Goal: Find specific page/section: Find specific page/section

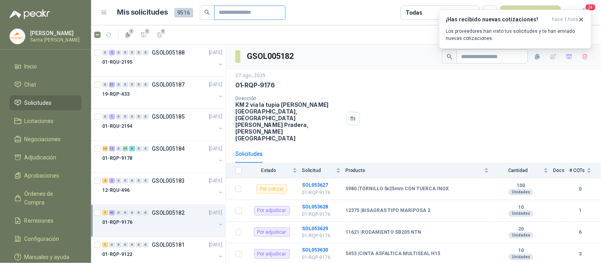
click at [224, 16] on input "text" at bounding box center [246, 12] width 55 height 13
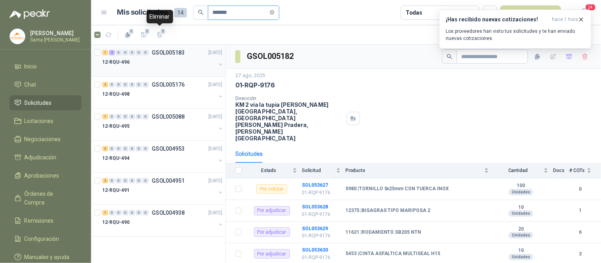
type input "*******"
click at [153, 61] on div "12-RQU-496" at bounding box center [159, 62] width 114 height 10
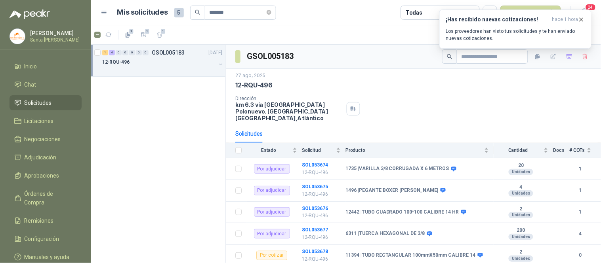
scroll to position [10, 0]
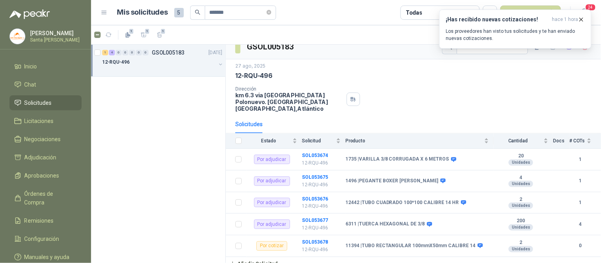
click at [242, 135] on th at bounding box center [236, 140] width 21 height 15
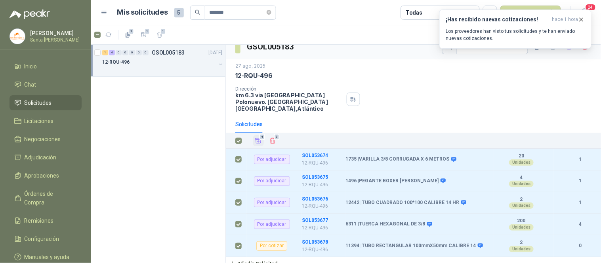
click at [258, 139] on icon "Añadir" at bounding box center [258, 141] width 6 height 5
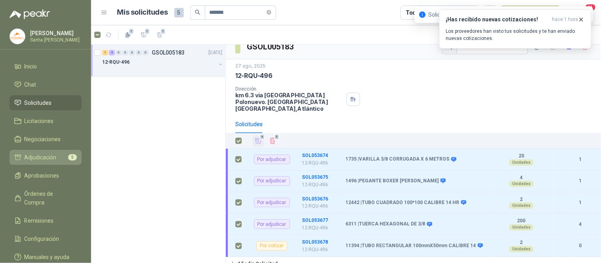
click at [48, 159] on span "Adjudicación" at bounding box center [41, 157] width 32 height 9
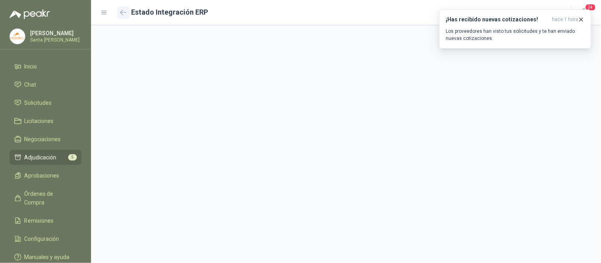
click at [125, 10] on icon "button" at bounding box center [123, 13] width 7 height 6
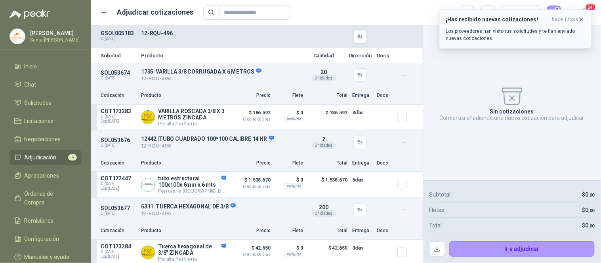
click at [580, 17] on icon "button" at bounding box center [581, 19] width 7 height 7
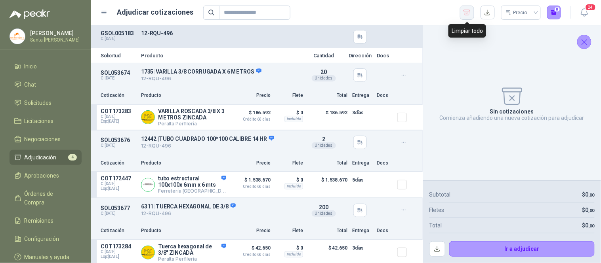
click at [467, 13] on icon "button" at bounding box center [467, 12] width 6 height 5
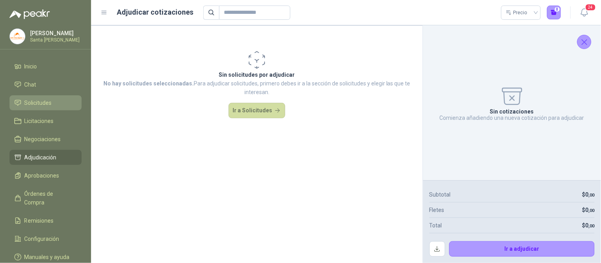
click at [36, 105] on span "Solicitudes" at bounding box center [38, 103] width 27 height 9
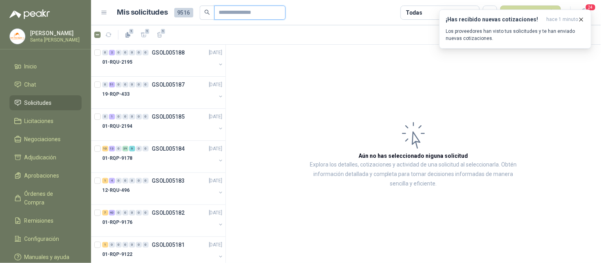
click at [234, 10] on input "text" at bounding box center [246, 12] width 55 height 13
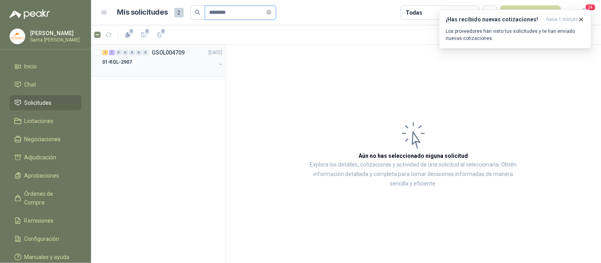
type input "********"
click at [153, 64] on div "01-RQL-2907" at bounding box center [159, 62] width 114 height 10
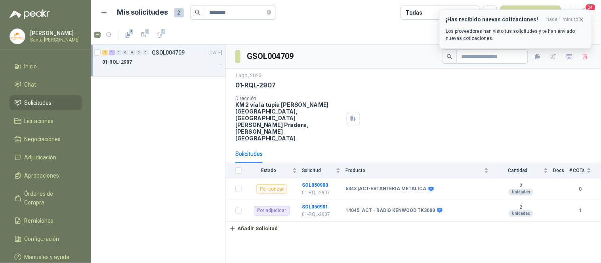
click at [581, 20] on icon "button" at bounding box center [581, 19] width 3 height 3
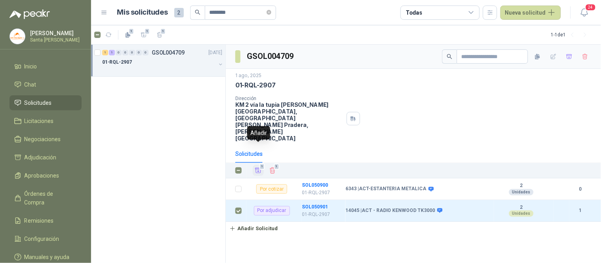
click at [260, 168] on icon "Añadir" at bounding box center [258, 170] width 6 height 5
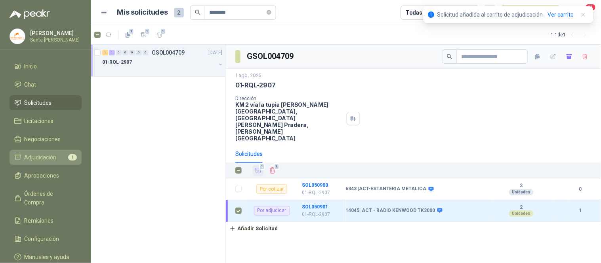
click at [51, 160] on span "Adjudicación" at bounding box center [41, 157] width 32 height 9
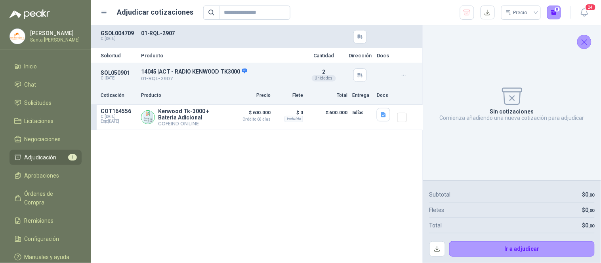
click at [581, 40] on icon "Cerrar" at bounding box center [584, 42] width 10 height 10
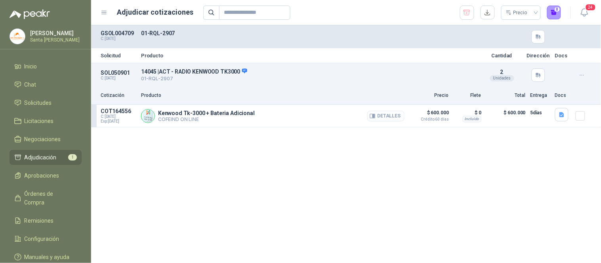
click at [386, 116] on button "Detalles" at bounding box center [385, 116] width 37 height 11
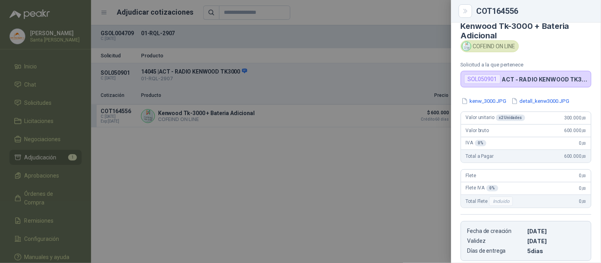
scroll to position [3, 0]
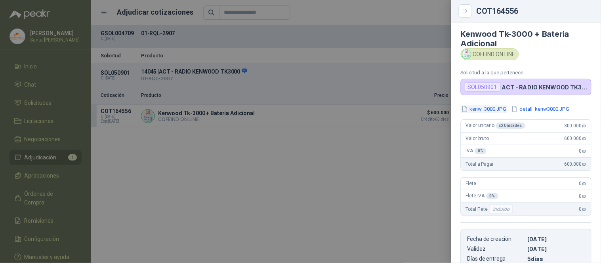
click at [489, 109] on button "kenw_3000.JPG" at bounding box center [484, 109] width 47 height 8
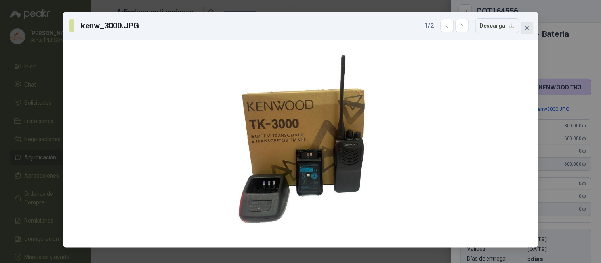
click at [530, 30] on span "Close" at bounding box center [527, 28] width 13 height 6
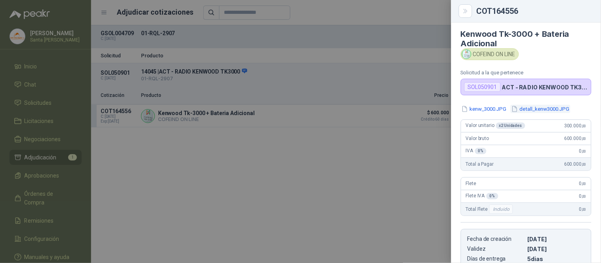
click at [554, 111] on button "detall_kenw3000.JPG" at bounding box center [540, 109] width 60 height 8
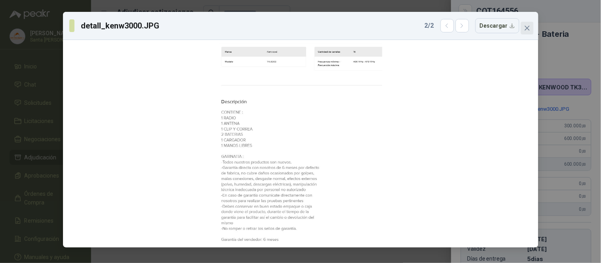
click at [526, 30] on icon "close" at bounding box center [527, 28] width 6 height 6
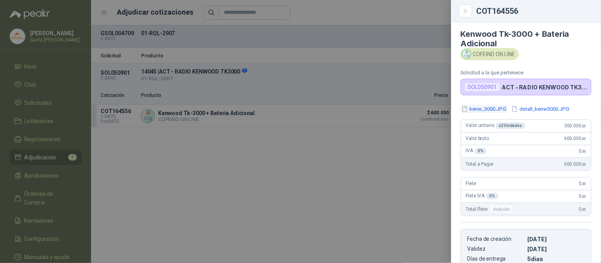
click at [491, 107] on button "kenw_3000.JPG" at bounding box center [484, 109] width 47 height 8
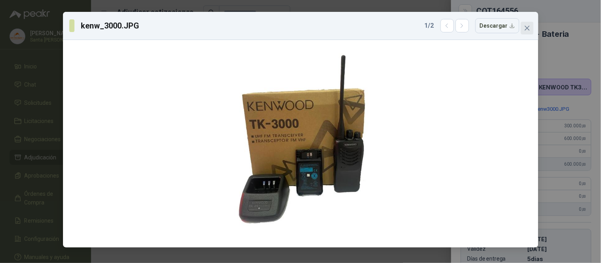
click at [530, 32] on button "Close" at bounding box center [527, 28] width 13 height 13
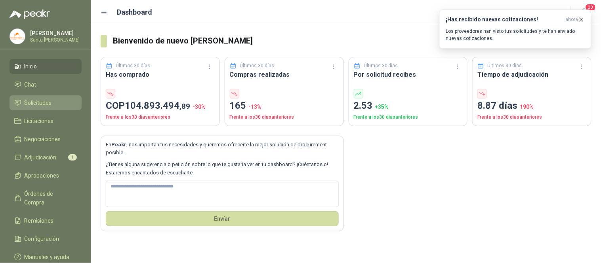
click at [44, 109] on link "Solicitudes" at bounding box center [46, 102] width 72 height 15
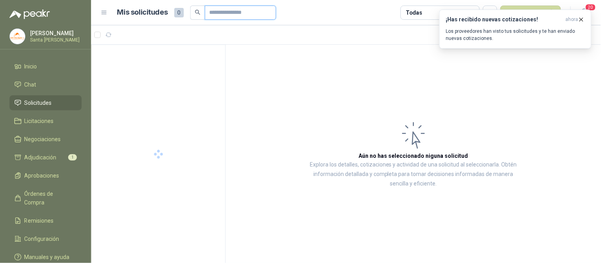
click at [227, 11] on input "text" at bounding box center [237, 12] width 55 height 13
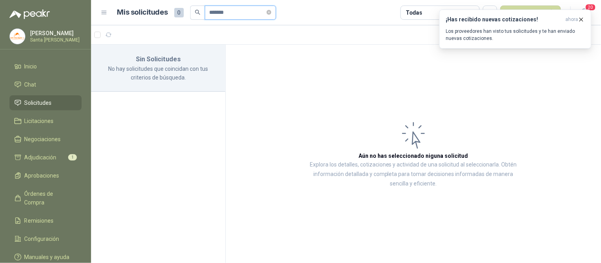
click at [215, 15] on input "*******" at bounding box center [237, 12] width 55 height 13
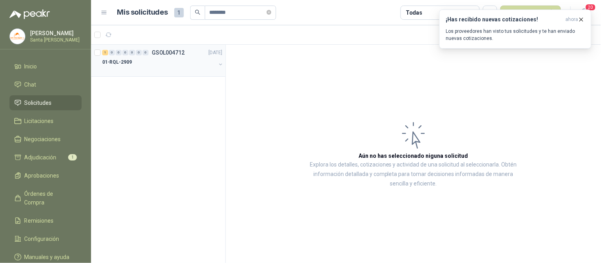
click at [149, 59] on div "01-RQL-2909" at bounding box center [159, 62] width 114 height 10
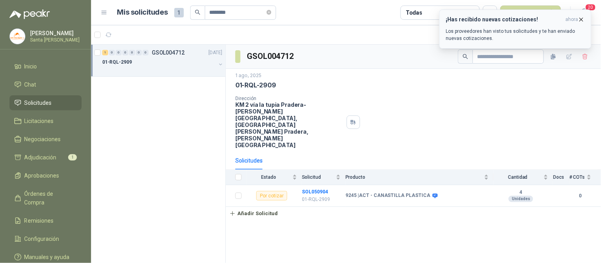
click at [581, 20] on icon "button" at bounding box center [581, 19] width 3 height 3
click at [248, 13] on input "********" at bounding box center [237, 12] width 55 height 13
type input "*******"
click at [156, 58] on div "19-RQL-122" at bounding box center [159, 62] width 114 height 10
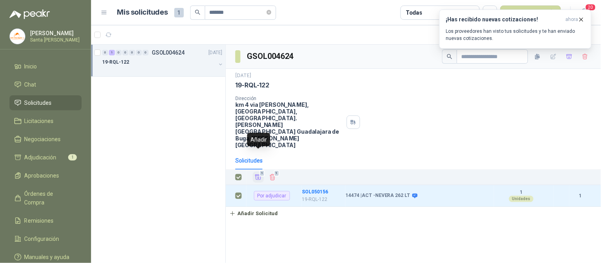
click at [257, 172] on button "1" at bounding box center [258, 177] width 11 height 11
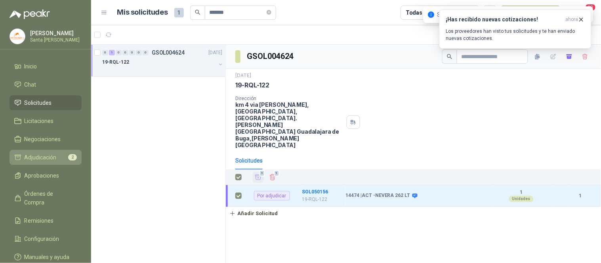
click at [61, 153] on li "Adjudicación 2" at bounding box center [45, 157] width 63 height 9
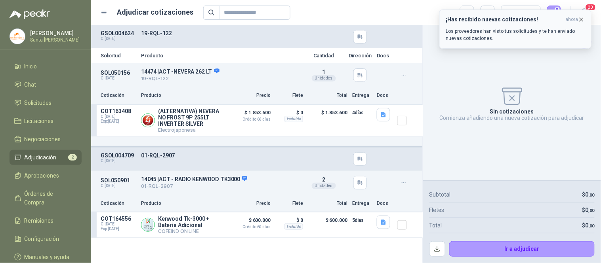
click at [580, 19] on icon "button" at bounding box center [581, 19] width 7 height 7
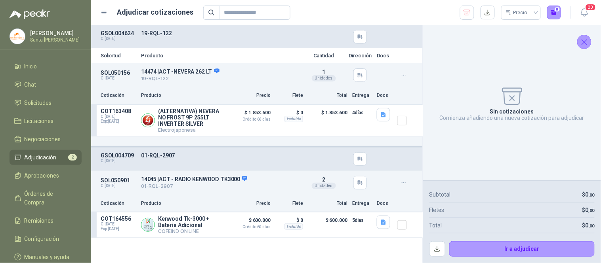
click at [584, 39] on icon "Cerrar" at bounding box center [584, 42] width 10 height 10
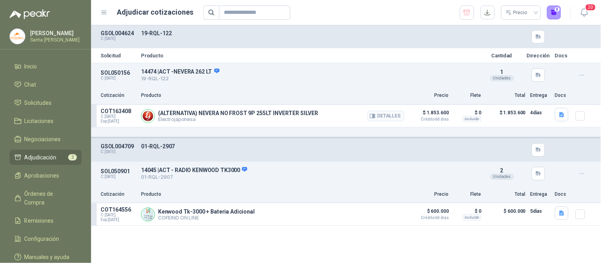
click at [379, 109] on div "Detalles" at bounding box center [385, 116] width 37 height 16
click at [379, 117] on button "Detalles" at bounding box center [385, 116] width 37 height 11
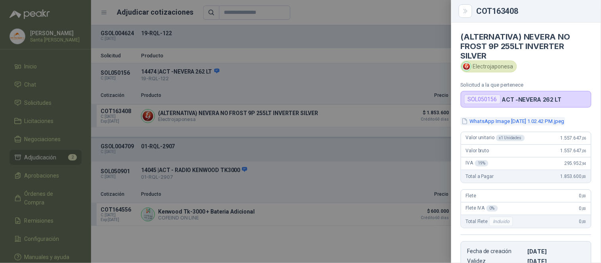
click at [549, 121] on button "WhatsApp Image 2025-07-29 at 1.02.42 PM.jpeg" at bounding box center [513, 121] width 105 height 8
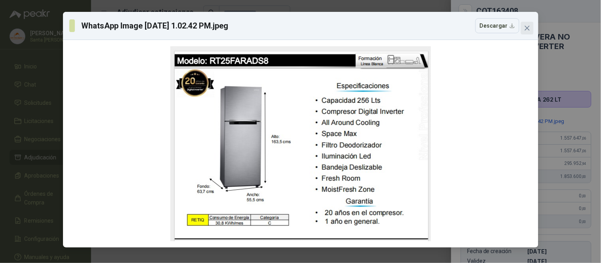
click at [524, 27] on icon "close" at bounding box center [527, 28] width 6 height 6
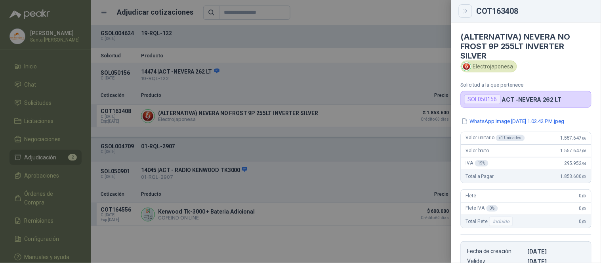
click at [463, 8] on icon "Close" at bounding box center [465, 11] width 7 height 7
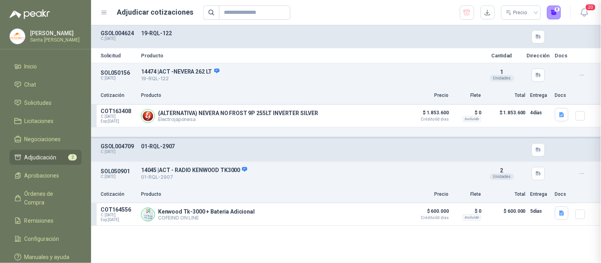
scroll to position [149, 0]
click at [221, 71] on p "14474 | ACT -NEVERA 262 LT" at bounding box center [309, 71] width 336 height 7
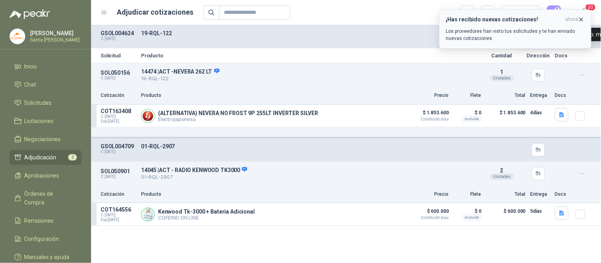
click at [581, 19] on icon "button" at bounding box center [581, 19] width 3 height 3
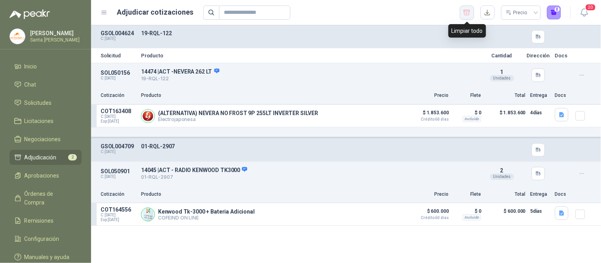
click at [463, 14] on icon "button" at bounding box center [467, 13] width 8 height 8
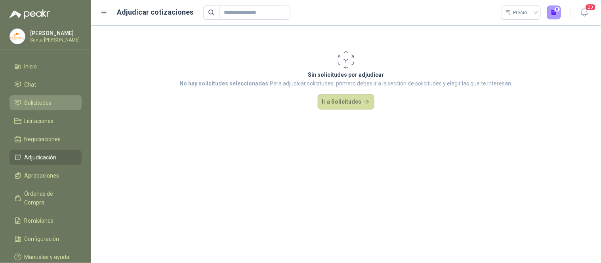
click at [32, 103] on span "Solicitudes" at bounding box center [38, 103] width 27 height 9
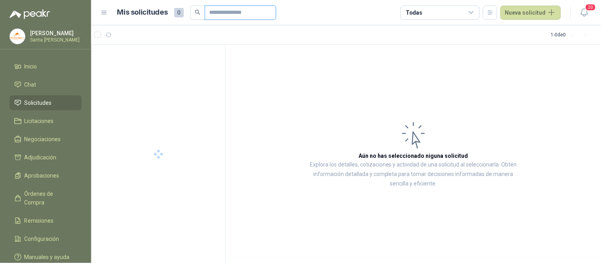
click at [226, 11] on input "text" at bounding box center [237, 12] width 55 height 13
type input "*******"
click at [153, 68] on div at bounding box center [159, 70] width 114 height 6
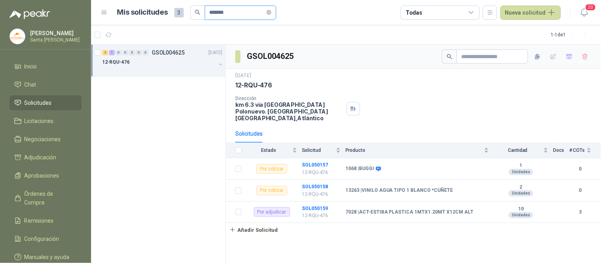
drag, startPoint x: 234, startPoint y: 15, endPoint x: 200, endPoint y: 15, distance: 34.1
click at [200, 15] on span "*******" at bounding box center [233, 13] width 86 height 14
type input "*******"
click at [187, 65] on div "19-RQL-122" at bounding box center [159, 62] width 114 height 10
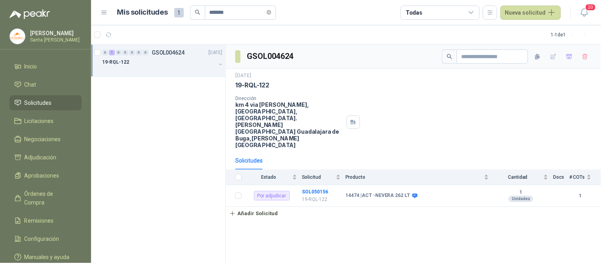
click at [242, 170] on th at bounding box center [236, 177] width 21 height 15
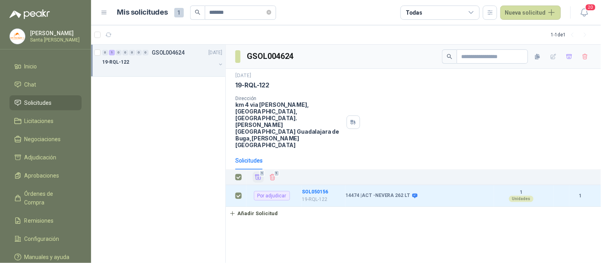
click at [256, 175] on icon "Añadir" at bounding box center [258, 177] width 6 height 5
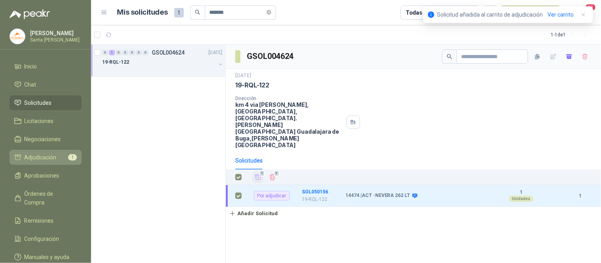
click at [44, 160] on span "Adjudicación" at bounding box center [41, 157] width 32 height 9
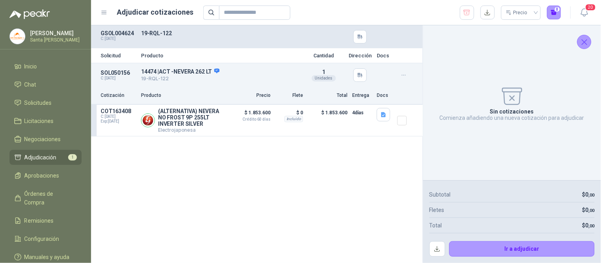
click at [581, 44] on icon "Cerrar" at bounding box center [584, 42] width 10 height 10
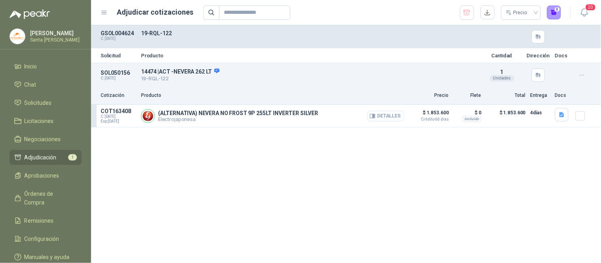
click at [387, 115] on button "Detalles" at bounding box center [385, 116] width 37 height 11
